Goal: Navigation & Orientation: Find specific page/section

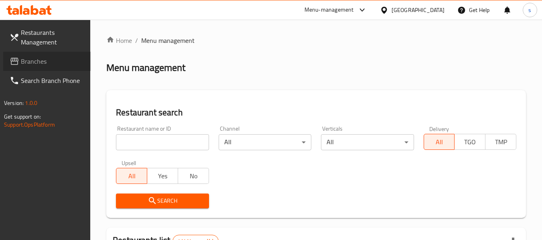
click at [47, 58] on span "Branches" at bounding box center [52, 62] width 63 height 10
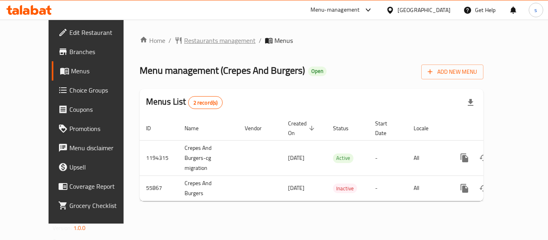
click at [192, 41] on span "Restaurants management" at bounding box center [219, 41] width 71 height 10
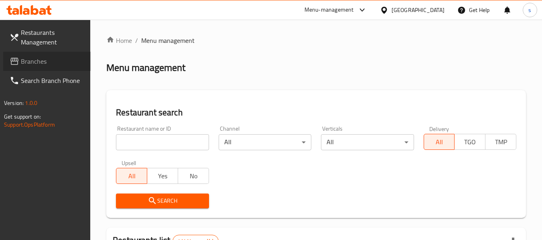
click at [35, 66] on span "Branches" at bounding box center [52, 62] width 63 height 10
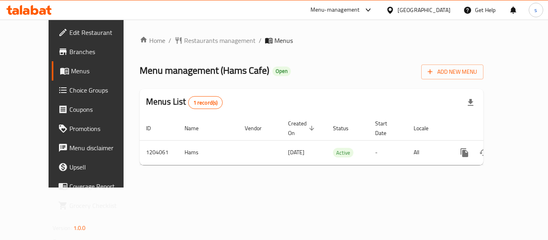
click at [414, 14] on div "[GEOGRAPHIC_DATA]" at bounding box center [423, 10] width 53 height 9
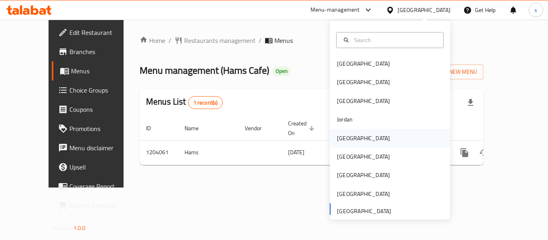
click at [351, 142] on div "Kuwait" at bounding box center [363, 138] width 66 height 18
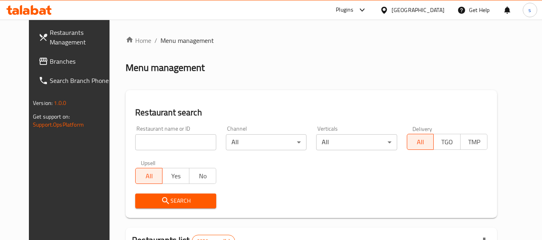
click at [51, 66] on link "Branches" at bounding box center [75, 61] width 87 height 19
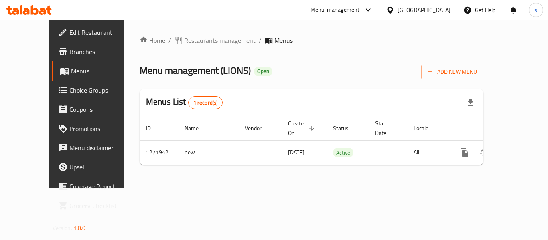
click at [437, 10] on div "[GEOGRAPHIC_DATA]" at bounding box center [423, 10] width 53 height 9
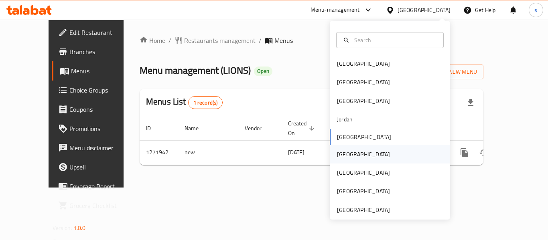
click at [353, 154] on div "[GEOGRAPHIC_DATA]" at bounding box center [390, 154] width 120 height 18
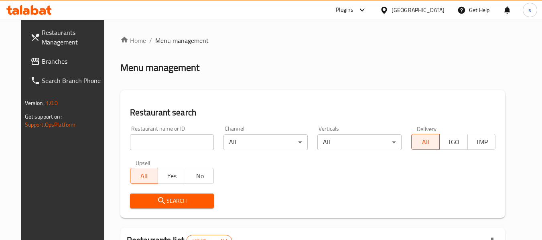
click at [42, 62] on span "Branches" at bounding box center [73, 62] width 63 height 10
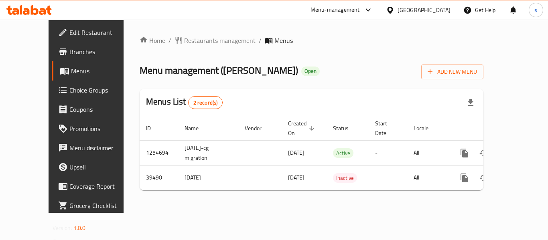
click at [394, 13] on icon at bounding box center [390, 10] width 8 height 8
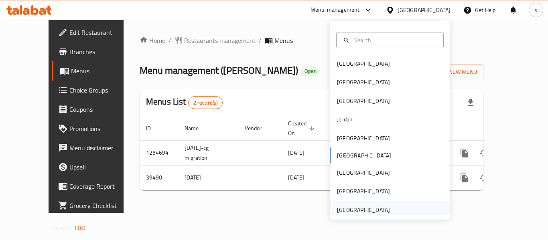
click at [360, 209] on div "[GEOGRAPHIC_DATA]" at bounding box center [363, 210] width 53 height 9
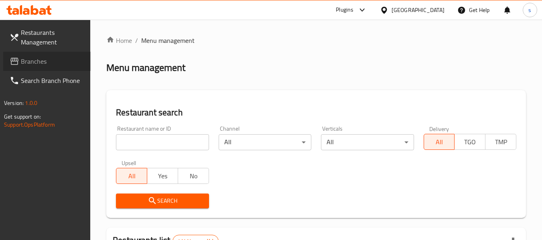
click at [50, 60] on span "Branches" at bounding box center [52, 62] width 63 height 10
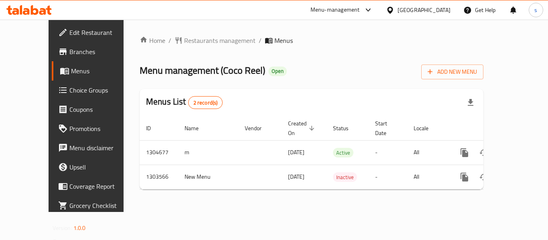
click at [423, 11] on div "[GEOGRAPHIC_DATA]" at bounding box center [423, 10] width 53 height 9
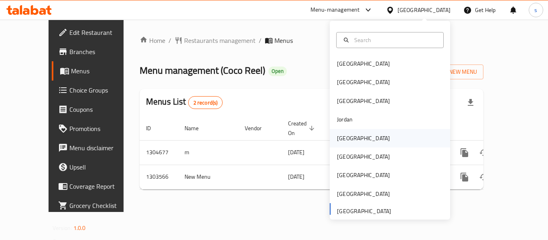
click at [364, 138] on div "[GEOGRAPHIC_DATA]" at bounding box center [390, 138] width 120 height 18
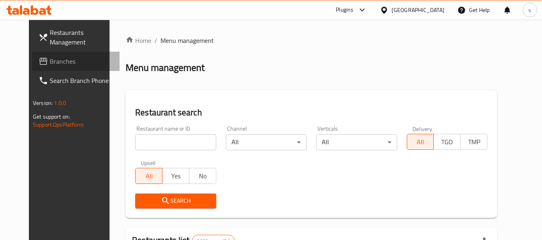
click at [50, 61] on span "Branches" at bounding box center [81, 62] width 63 height 10
